Goal: Task Accomplishment & Management: Use online tool/utility

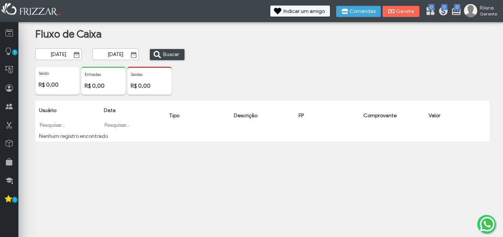
click at [58, 53] on input "[DATE]" at bounding box center [58, 54] width 46 height 12
click at [47, 54] on input "[DATE]" at bounding box center [58, 54] width 46 height 11
click at [77, 55] on span "Show Calendar" at bounding box center [75, 54] width 7 height 7
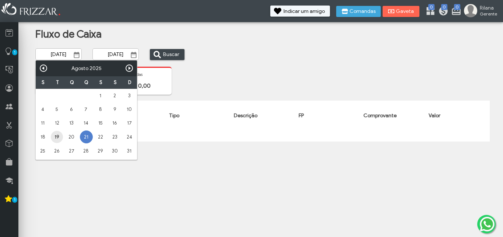
click at [59, 134] on link "19" at bounding box center [57, 137] width 12 height 12
type input "[DATE]"
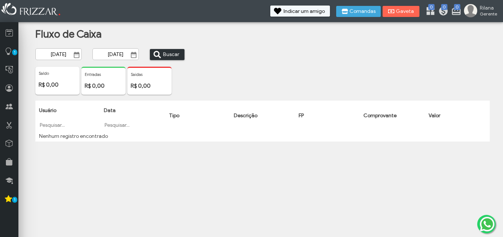
click at [166, 53] on span "Buscar" at bounding box center [171, 54] width 16 height 11
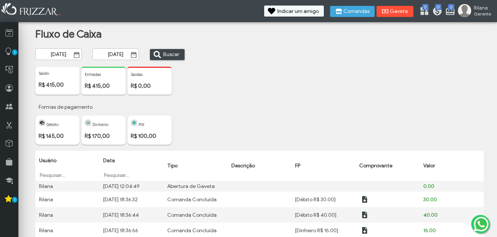
click at [394, 11] on span "Gaveta" at bounding box center [399, 11] width 18 height 5
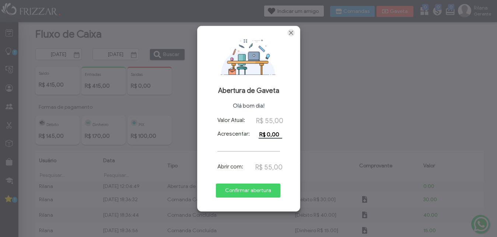
click at [291, 30] on span "Fechar" at bounding box center [290, 32] width 7 height 7
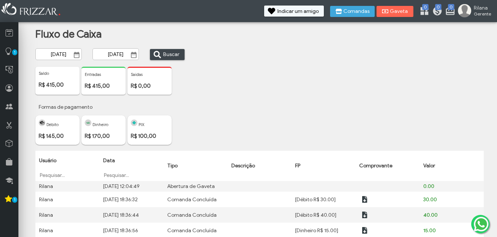
click at [21, 8] on img at bounding box center [31, 10] width 63 height 16
